Goal: Task Accomplishment & Management: Manage account settings

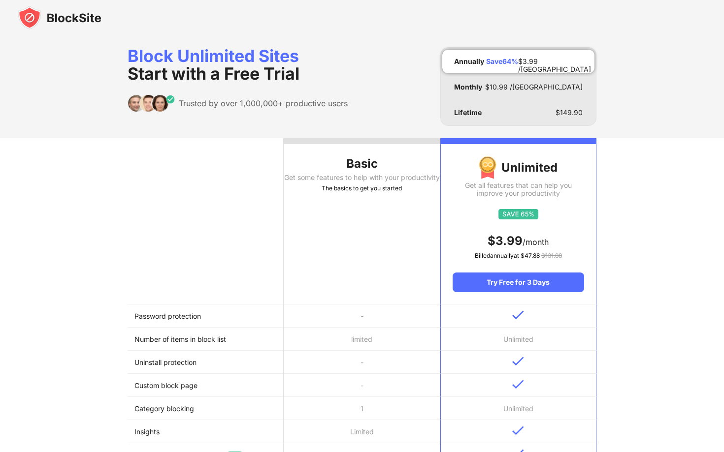
click at [61, 20] on img at bounding box center [60, 18] width 84 height 24
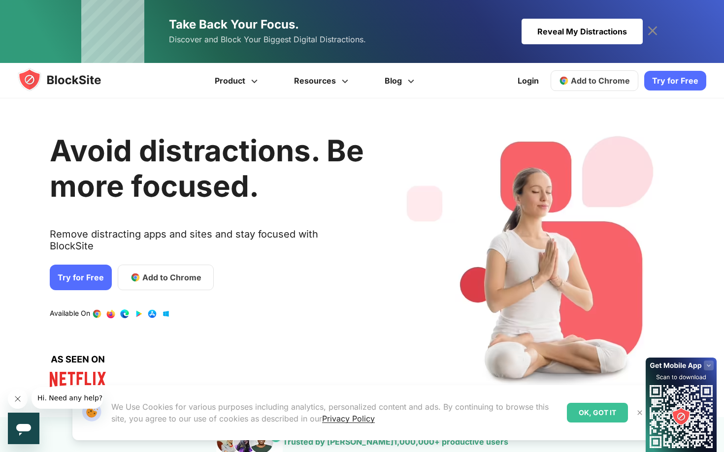
click at [80, 270] on link "Try for Free" at bounding box center [81, 278] width 62 height 26
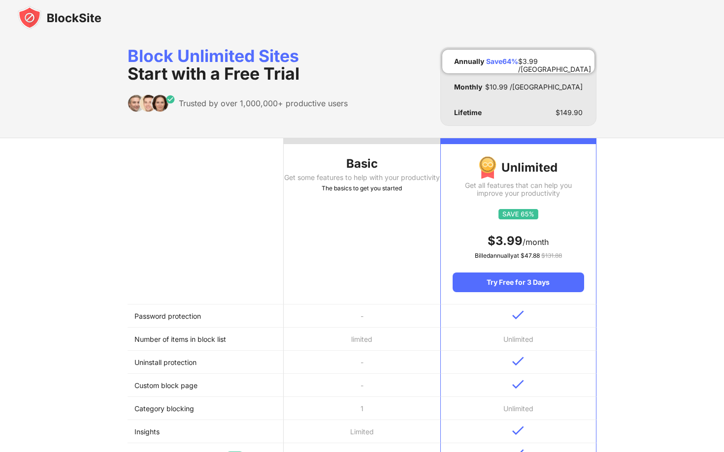
click at [50, 22] on img at bounding box center [60, 18] width 84 height 24
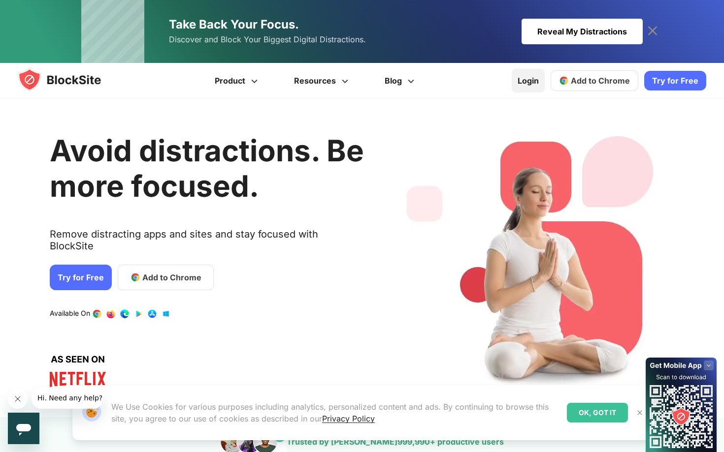
click at [523, 81] on link "Login" at bounding box center [527, 81] width 33 height 24
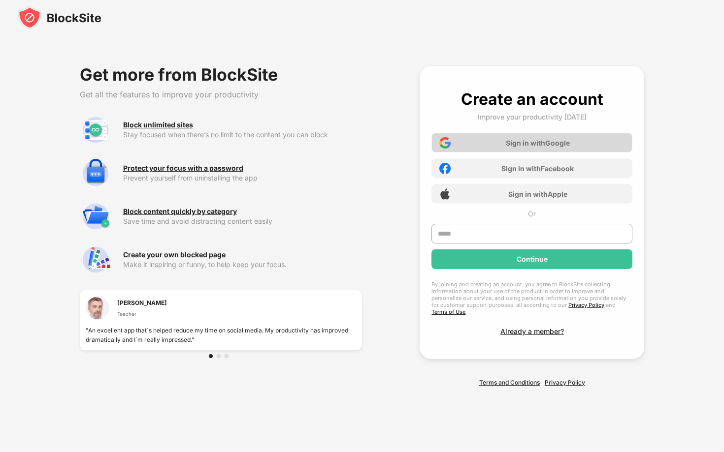
click at [505, 148] on div "Sign in with Google" at bounding box center [531, 143] width 201 height 20
